Goal: Find contact information: Find contact information

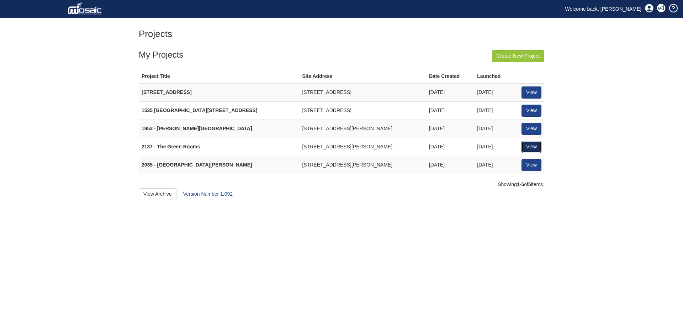
click at [531, 147] on link "View" at bounding box center [532, 147] width 20 height 12
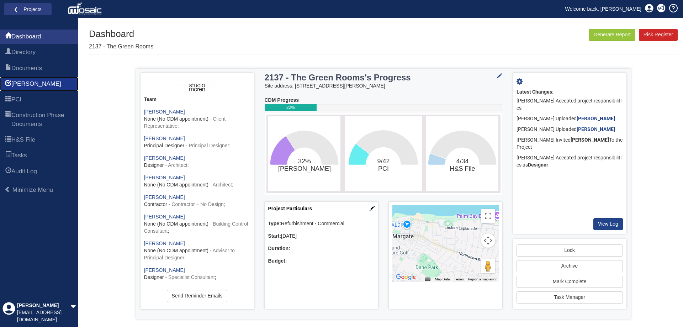
click at [29, 81] on span "[PERSON_NAME]" at bounding box center [36, 84] width 50 height 9
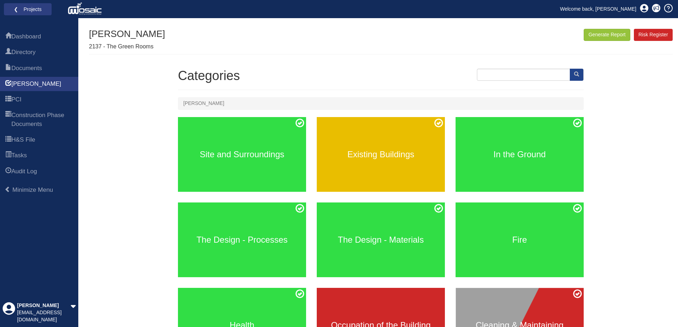
click at [392, 171] on div "Existing Buildings" at bounding box center [381, 154] width 128 height 75
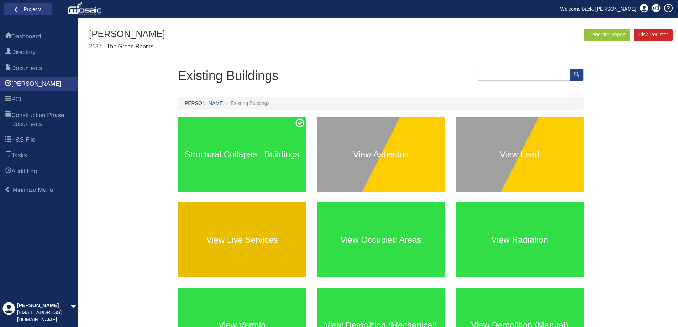
click at [259, 235] on h3 "View Live Services" at bounding box center [242, 239] width 128 height 9
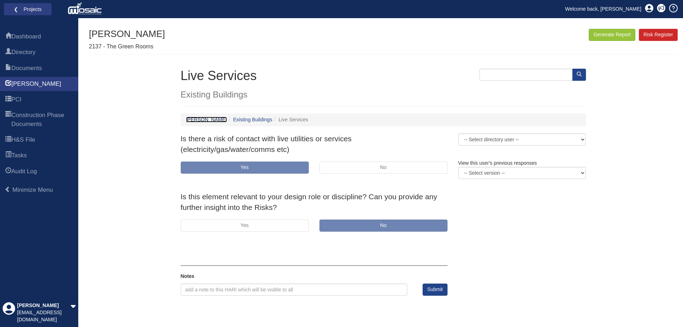
click at [191, 120] on link "[PERSON_NAME]" at bounding box center [206, 120] width 41 height 6
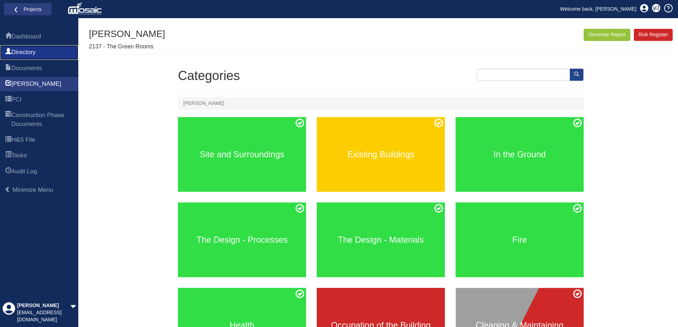
click at [36, 55] on span "Directory" at bounding box center [23, 52] width 24 height 9
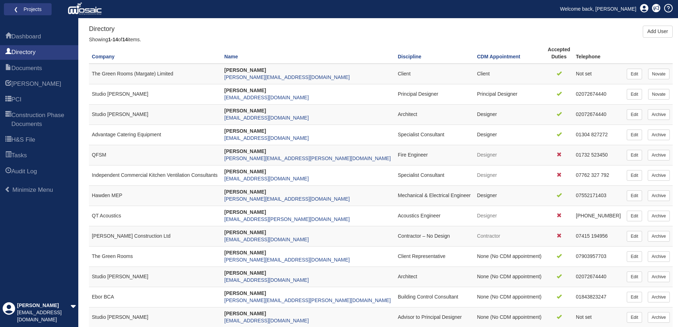
scroll to position [36, 0]
click at [34, 98] on link "PCI" at bounding box center [39, 99] width 78 height 14
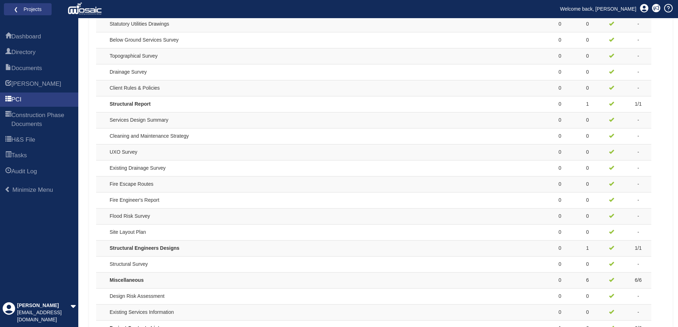
scroll to position [587, 0]
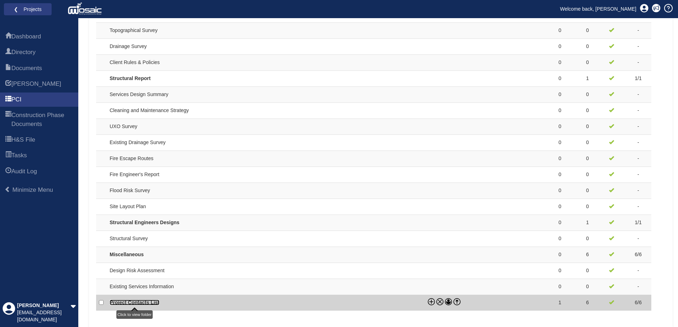
click at [127, 303] on link "Project Contacts List" at bounding box center [135, 303] width 50 height 6
checkbox input "true"
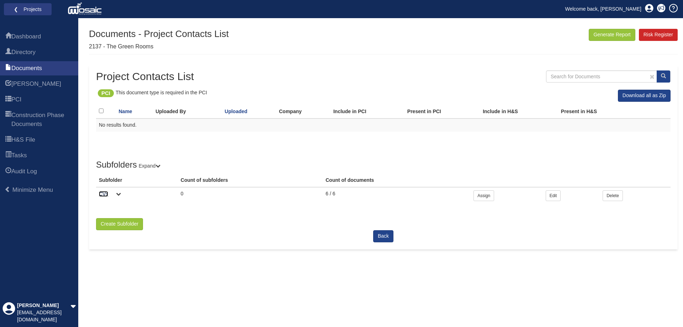
click at [101, 192] on link "CVs" at bounding box center [103, 194] width 9 height 6
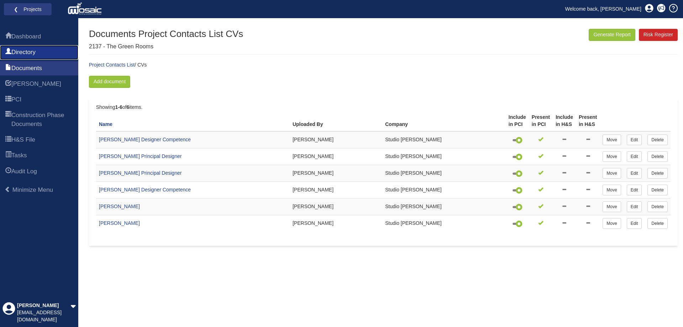
click at [33, 52] on span "Directory" at bounding box center [23, 52] width 24 height 9
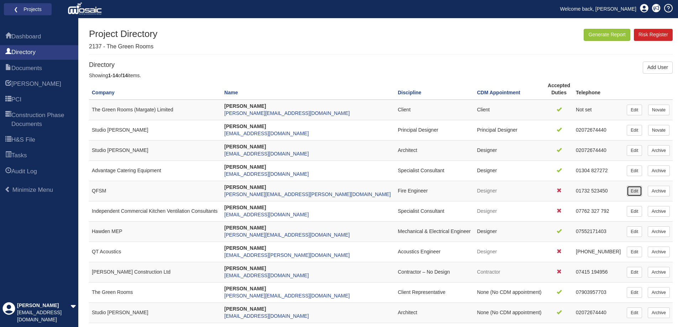
click at [637, 192] on link "Edit" at bounding box center [633, 191] width 15 height 11
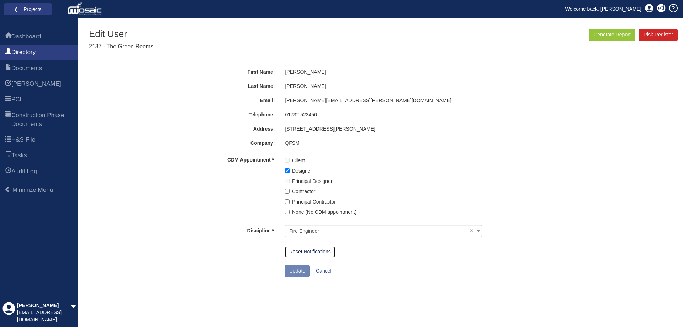
click at [328, 251] on link "Reset Notifications" at bounding box center [310, 252] width 51 height 12
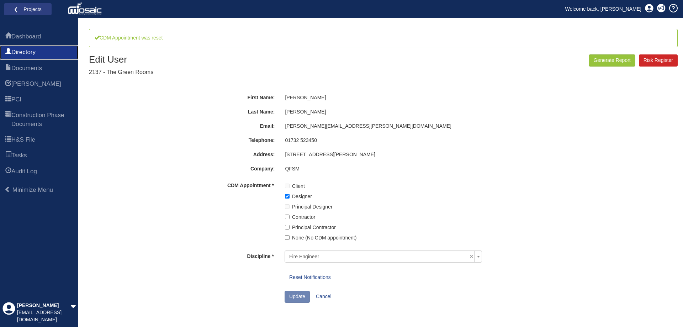
click at [31, 47] on link "Directory" at bounding box center [39, 52] width 78 height 14
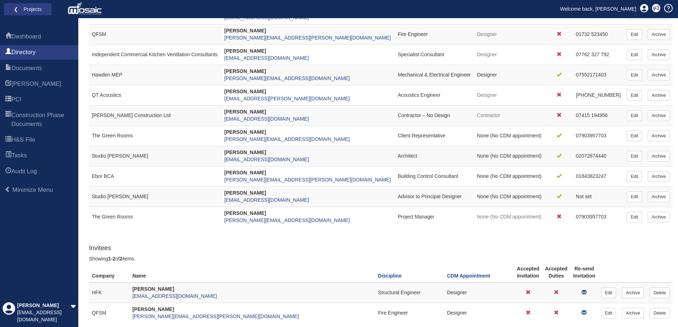
scroll to position [160, 0]
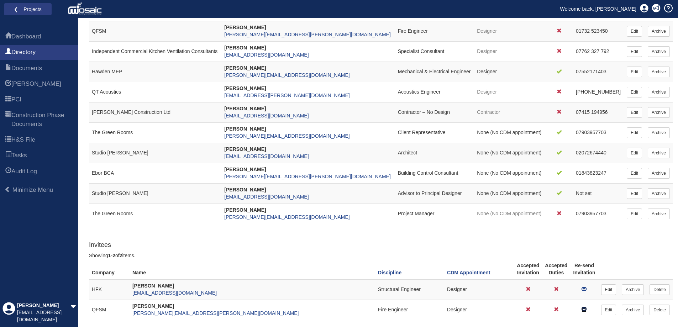
click at [584, 311] on icon at bounding box center [583, 309] width 5 height 5
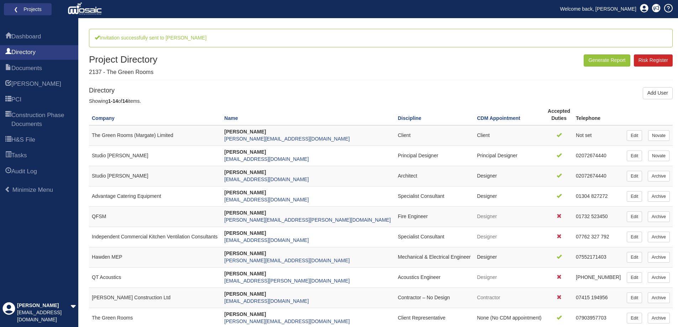
click at [263, 77] on div "Project Directory 2137 - The Green Rooms Generate Report Risk Register" at bounding box center [380, 66] width 583 height 25
click at [404, 79] on div "Project Directory 2137 - The Green Rooms Generate Report Risk Register" at bounding box center [380, 66] width 583 height 25
